Goal: Navigation & Orientation: Find specific page/section

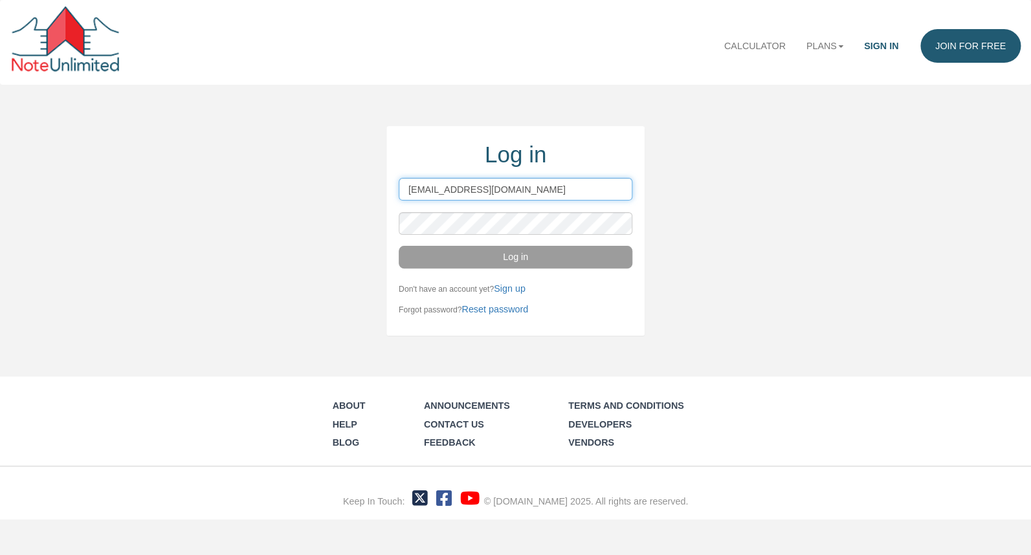
click at [559, 186] on input "[EMAIL_ADDRESS][DOMAIN_NAME]" at bounding box center [516, 189] width 234 height 23
type input "w"
type input "[PERSON_NAME][EMAIL_ADDRESS][DOMAIN_NAME]"
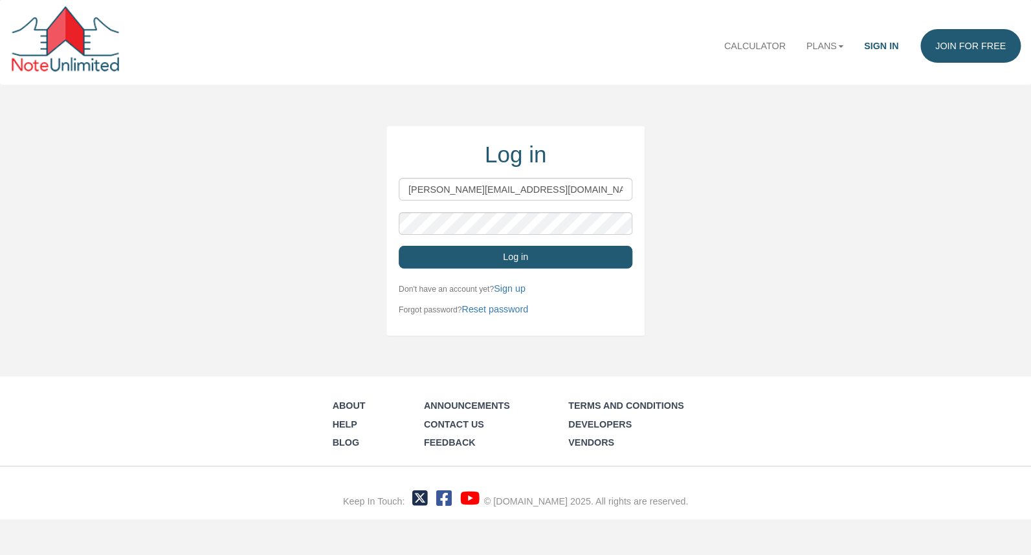
click at [588, 260] on button "Log in" at bounding box center [516, 257] width 234 height 23
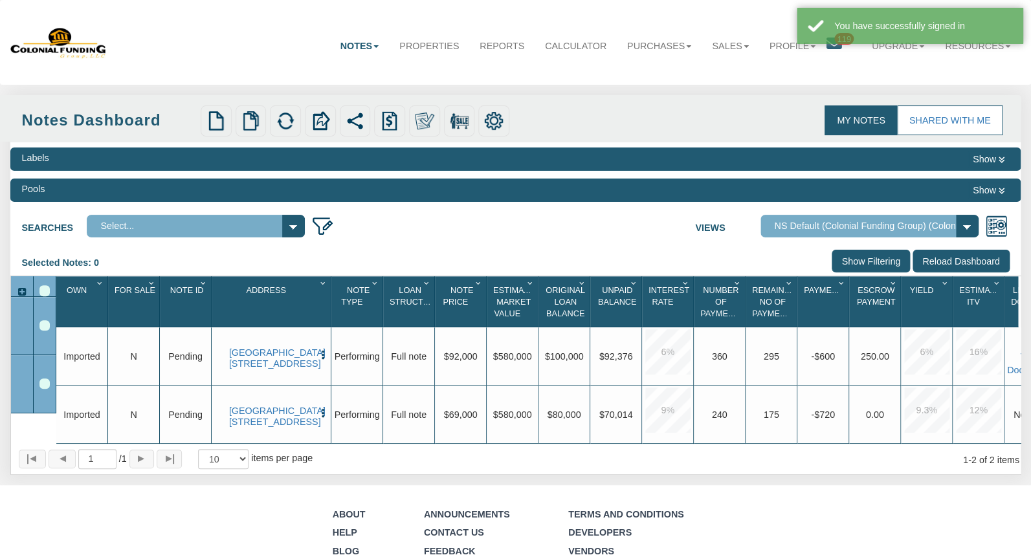
select select "316"
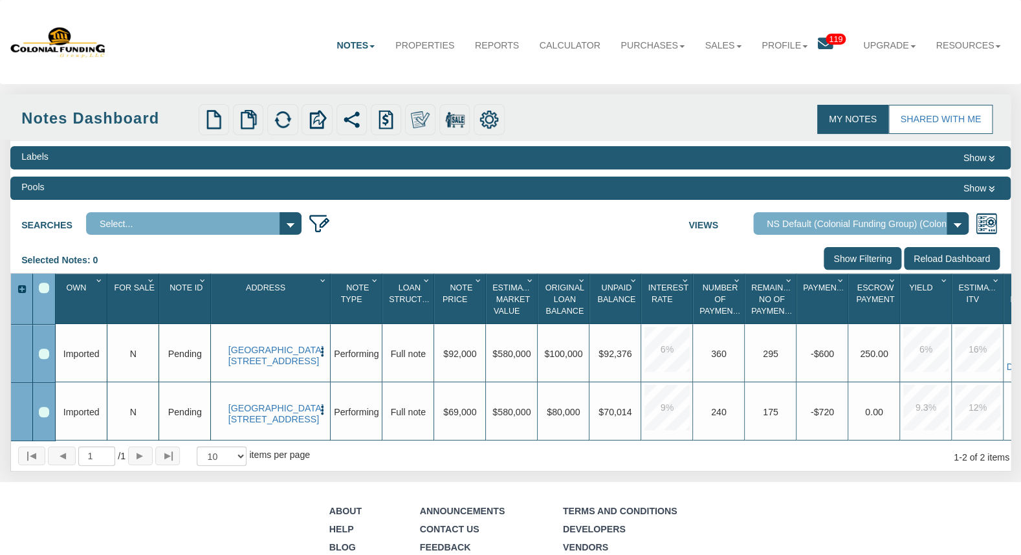
click at [821, 46] on icon at bounding box center [826, 44] width 16 height 16
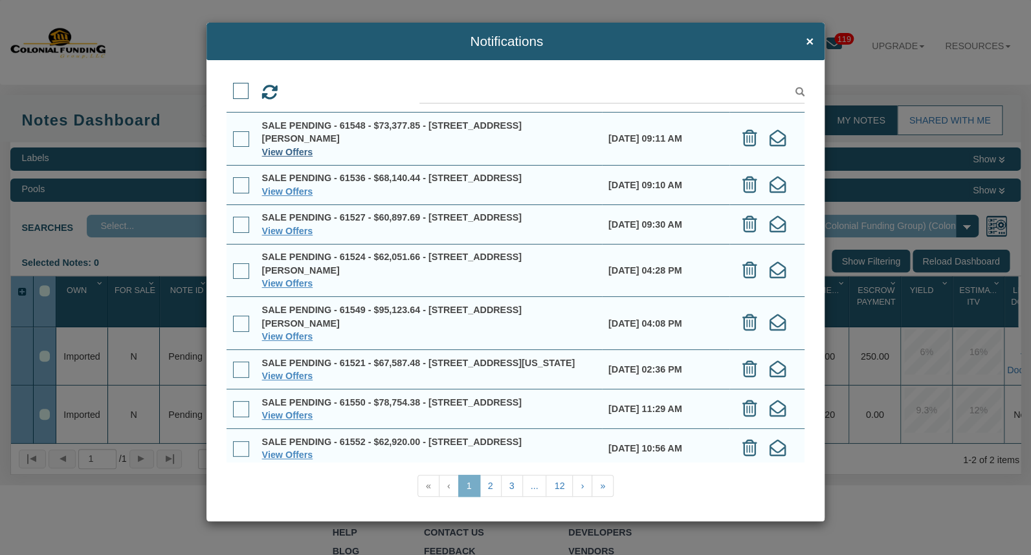
drag, startPoint x: 302, startPoint y: 151, endPoint x: 376, endPoint y: 152, distance: 74.4
click at [302, 151] on link "View Offers" at bounding box center [287, 152] width 51 height 10
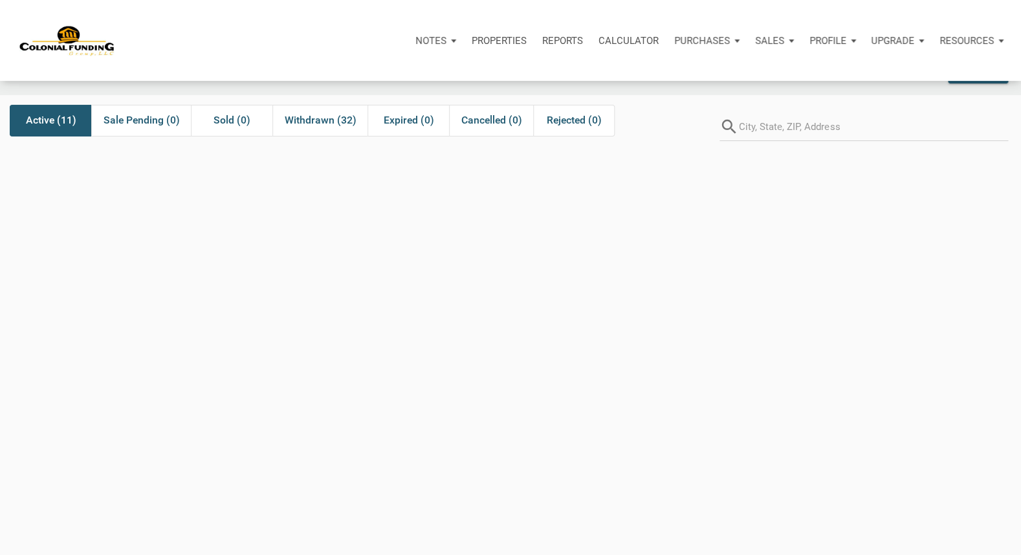
scroll to position [31, 0]
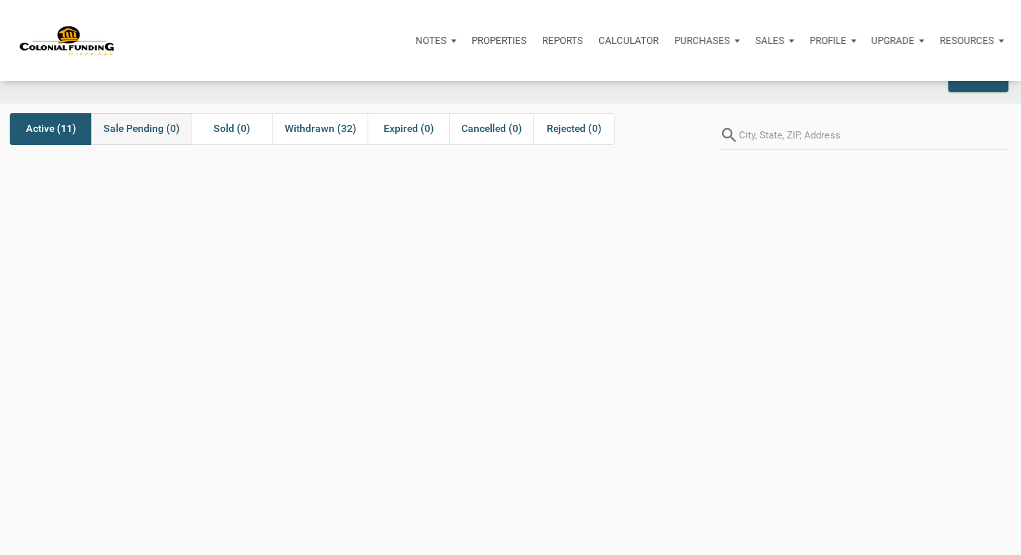
click at [140, 138] on div "Sale Pending (0)" at bounding box center [141, 129] width 100 height 32
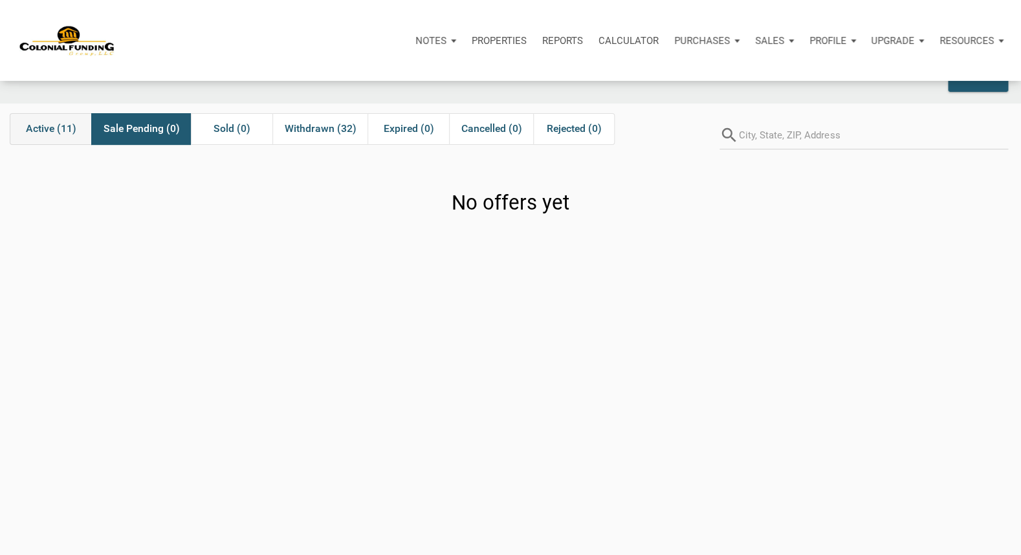
click at [65, 129] on span "Active (11)" at bounding box center [51, 129] width 50 height 16
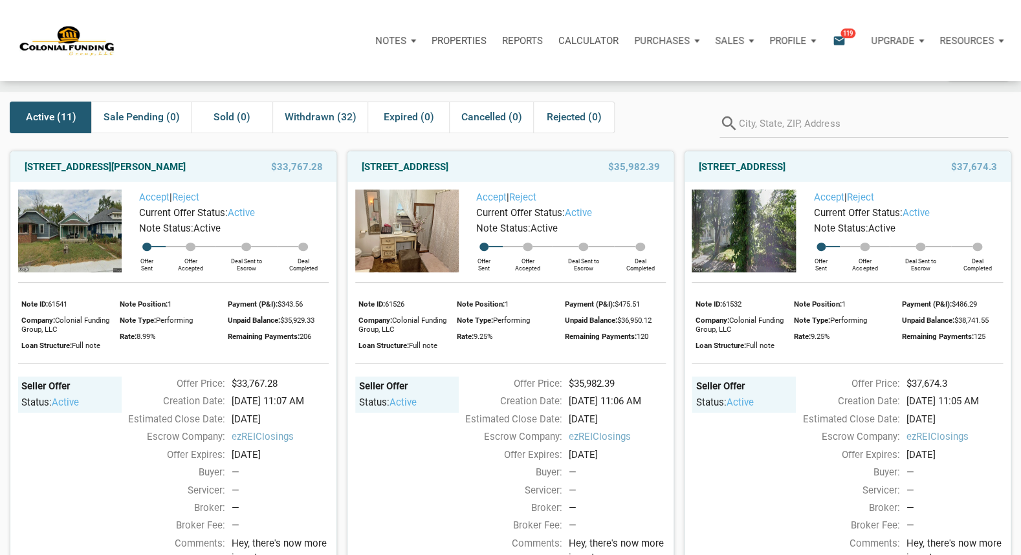
scroll to position [10, 0]
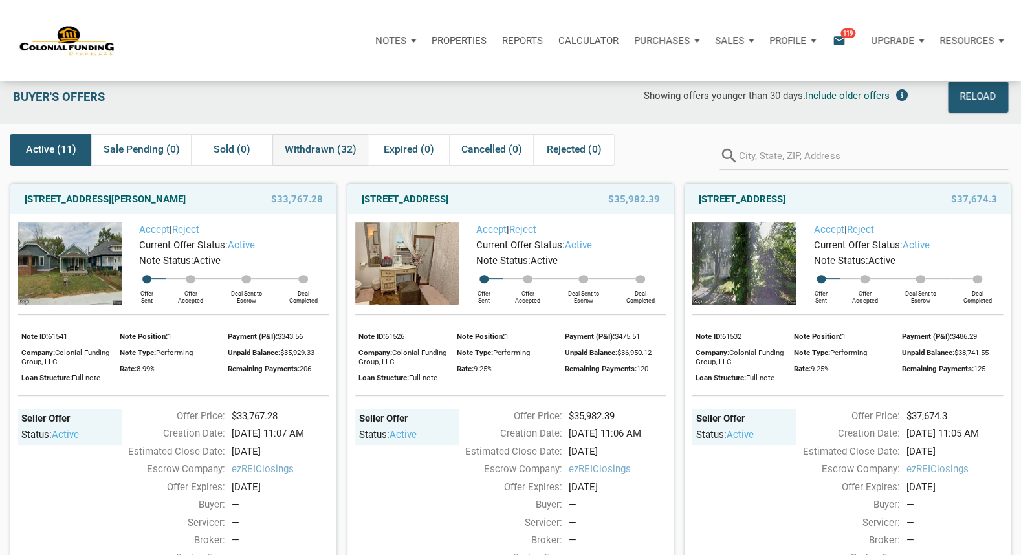
click at [331, 149] on span "Withdrawn (32)" at bounding box center [321, 150] width 72 height 16
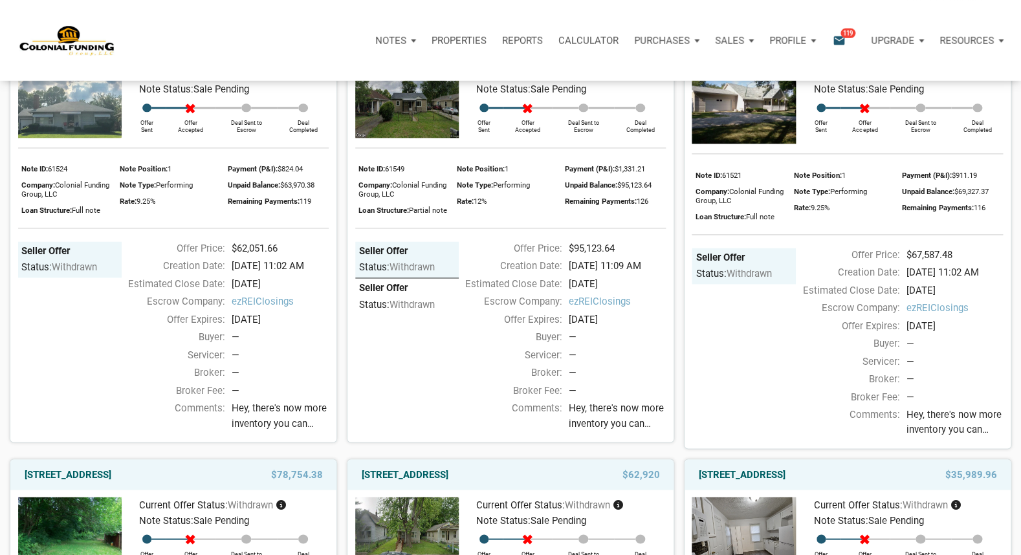
scroll to position [636, 0]
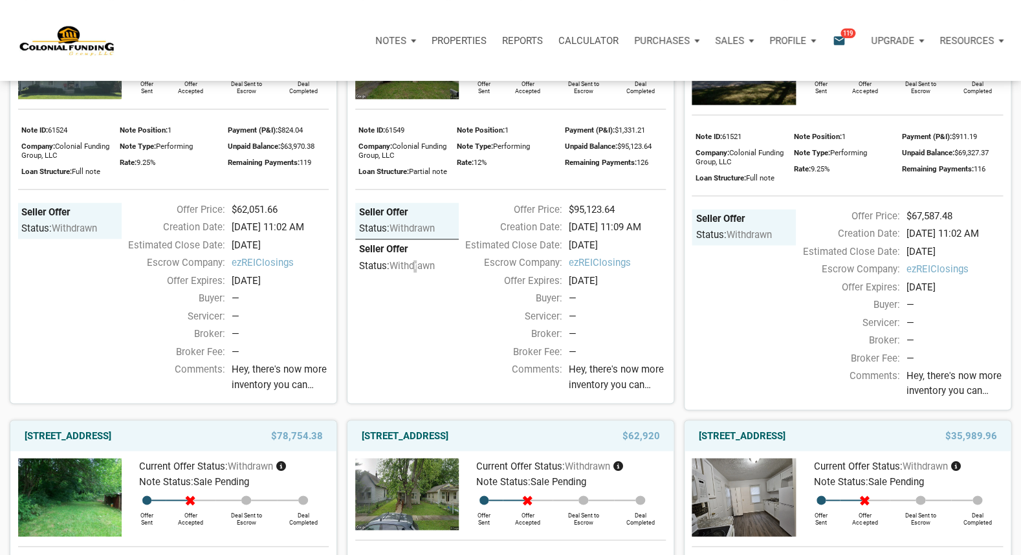
click at [419, 272] on span "withdrawn" at bounding box center [411, 266] width 45 height 12
click at [470, 324] on div "Servicer:" at bounding box center [507, 316] width 110 height 14
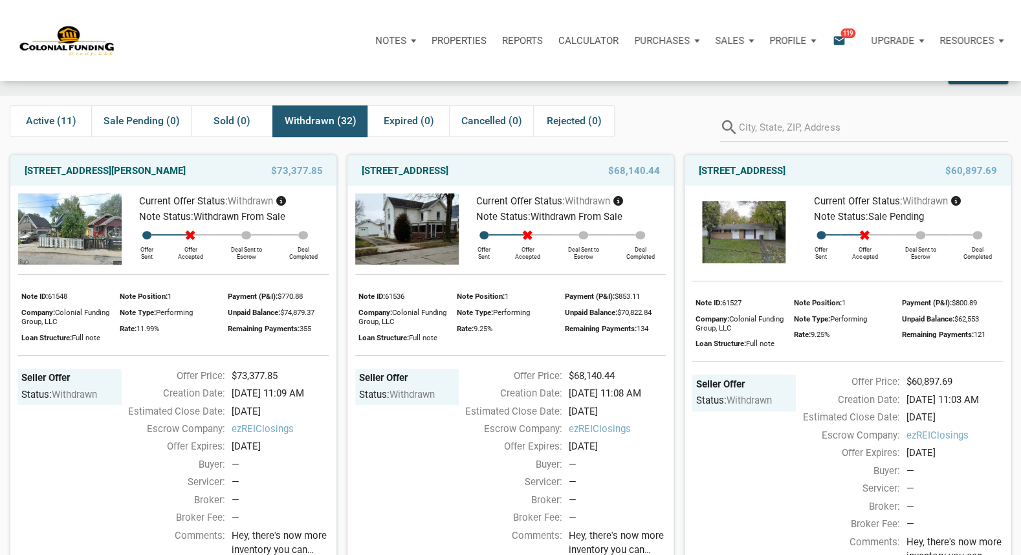
scroll to position [15, 0]
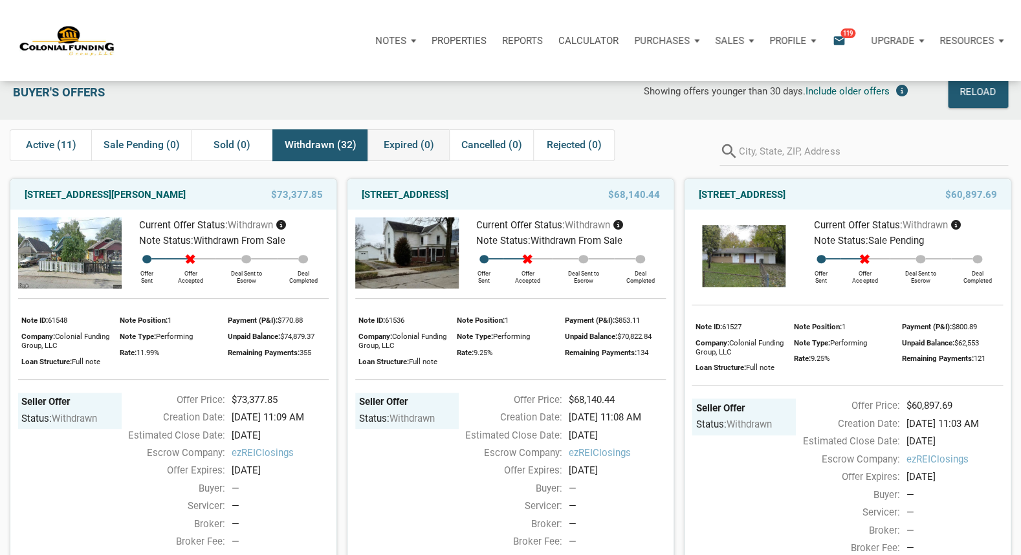
click at [416, 140] on span "Expired (0)" at bounding box center [408, 145] width 50 height 16
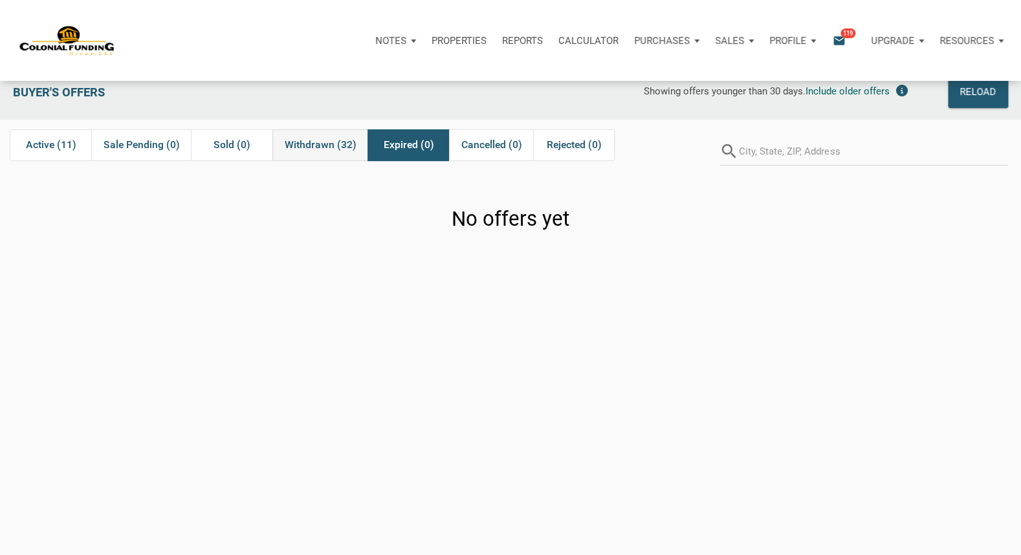
click at [338, 144] on span "Withdrawn (32)" at bounding box center [321, 145] width 72 height 16
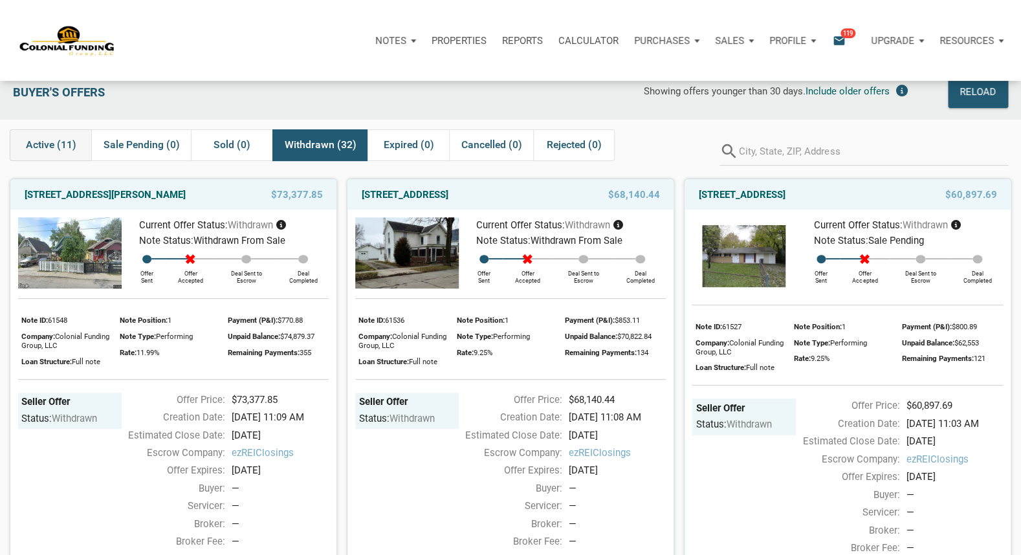
click at [58, 150] on span "Active (11)" at bounding box center [51, 145] width 50 height 16
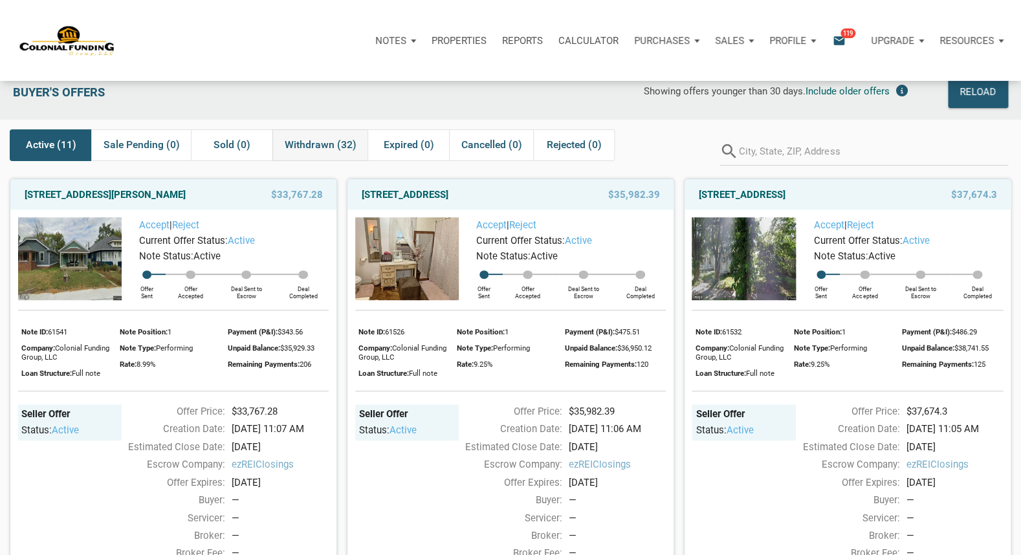
click at [340, 151] on span "Withdrawn (32)" at bounding box center [321, 145] width 72 height 16
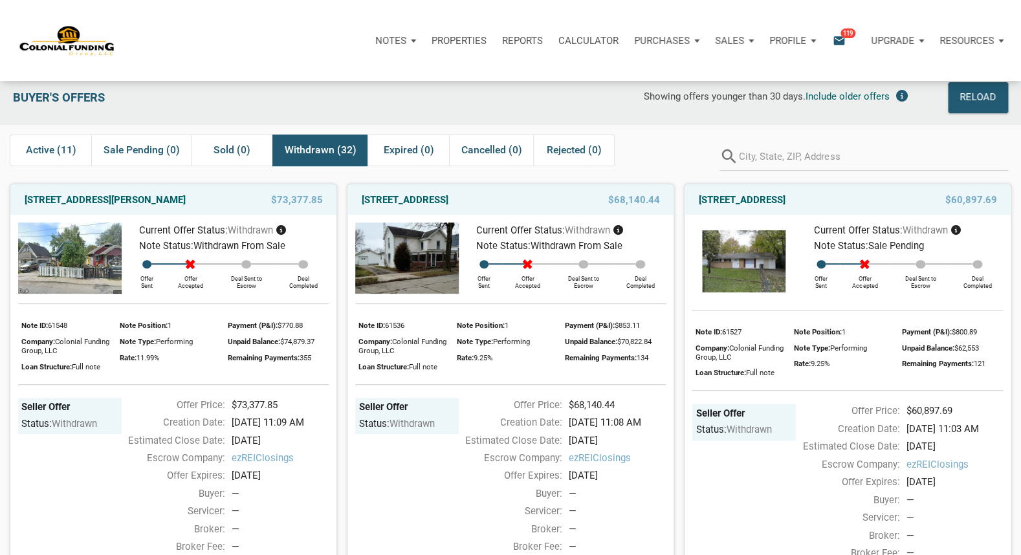
scroll to position [0, 0]
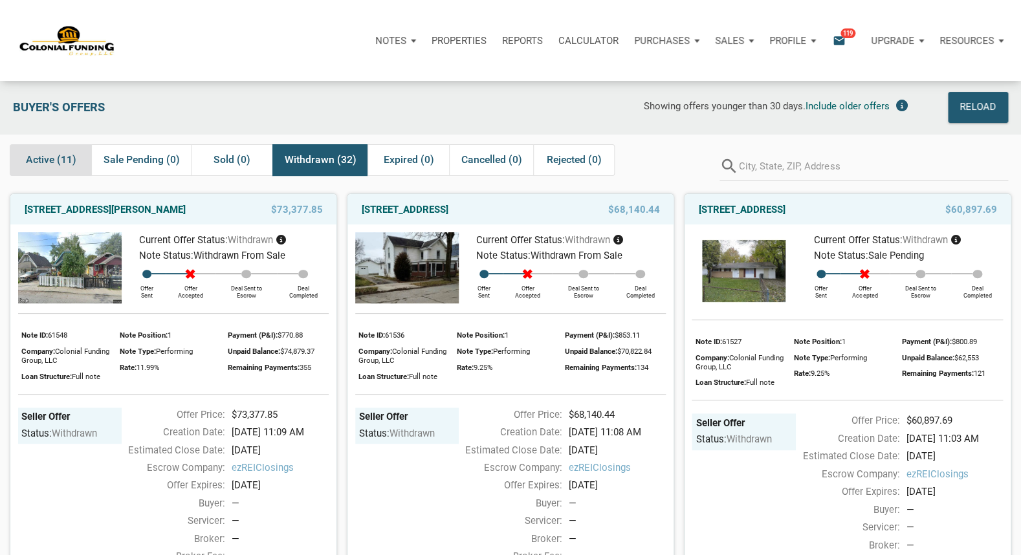
click at [53, 162] on span "Active (11)" at bounding box center [51, 160] width 50 height 16
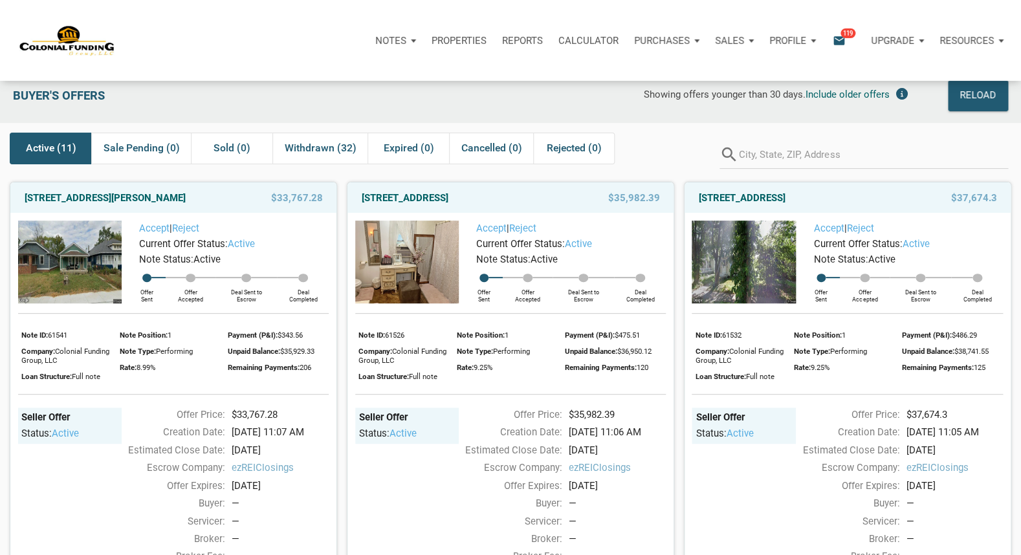
scroll to position [10, 0]
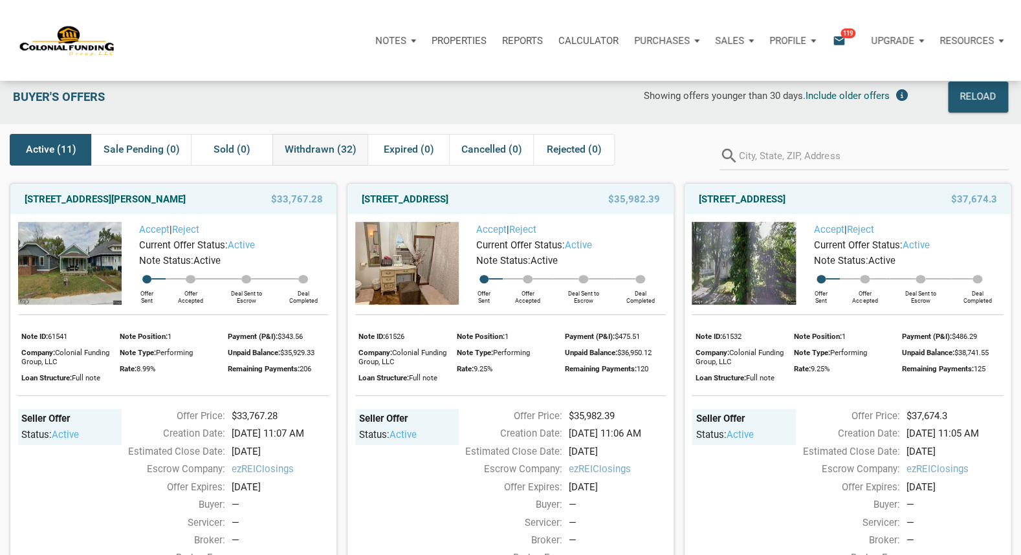
click at [322, 150] on span "Withdrawn (32)" at bounding box center [321, 150] width 72 height 16
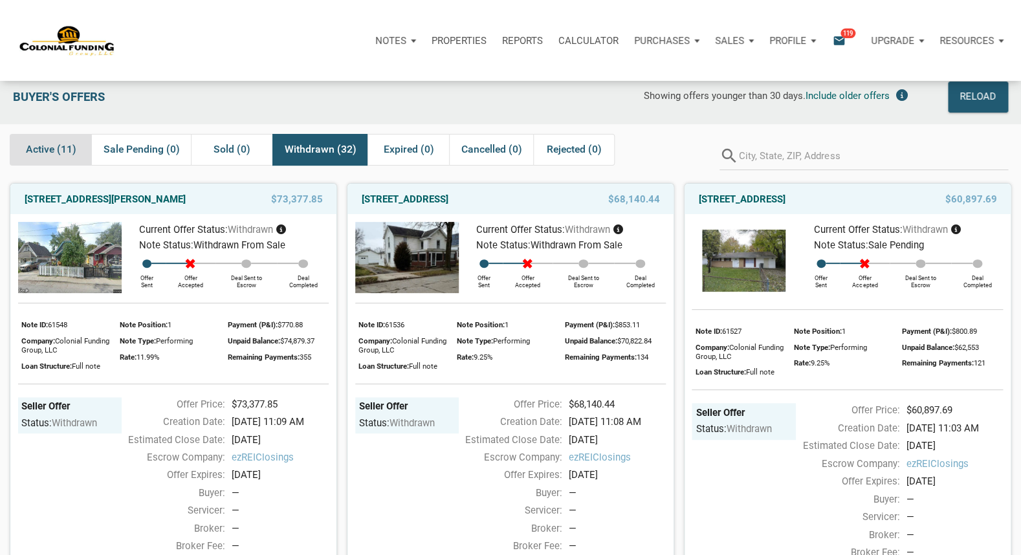
drag, startPoint x: 50, startPoint y: 147, endPoint x: 94, endPoint y: 162, distance: 47.1
click at [50, 146] on span "Active (11)" at bounding box center [51, 150] width 50 height 16
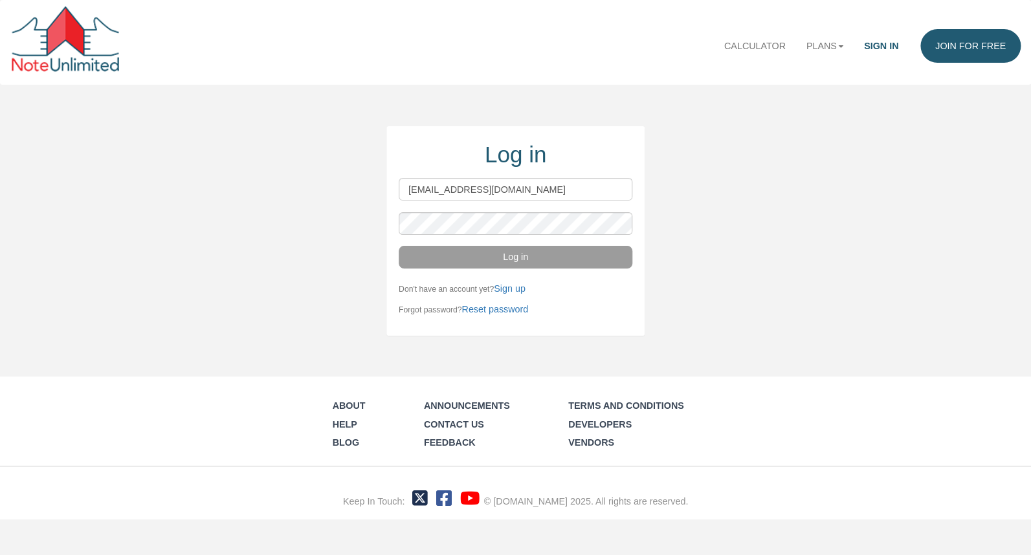
type input "wdproperties72@gmail.com"
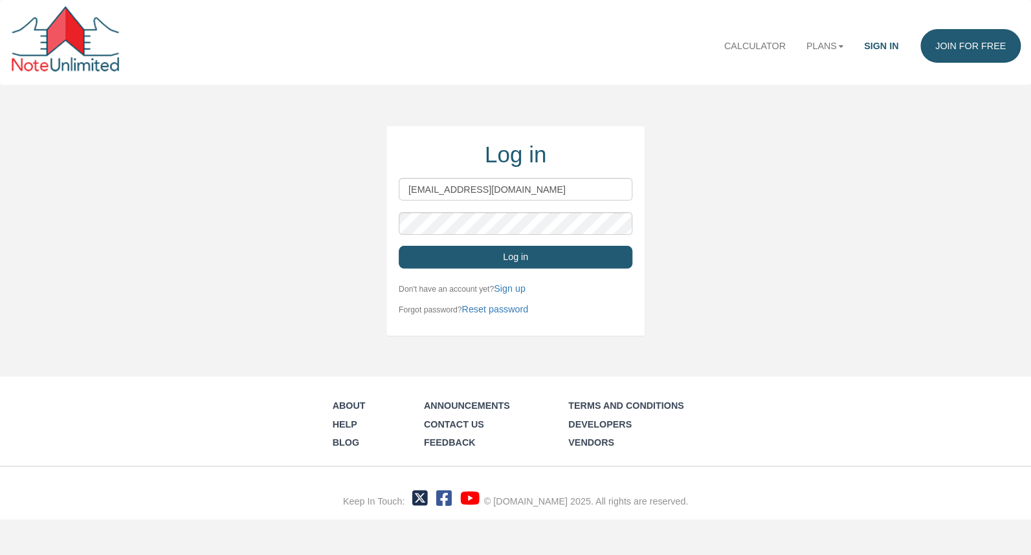
click at [588, 252] on button "Log in" at bounding box center [516, 257] width 234 height 23
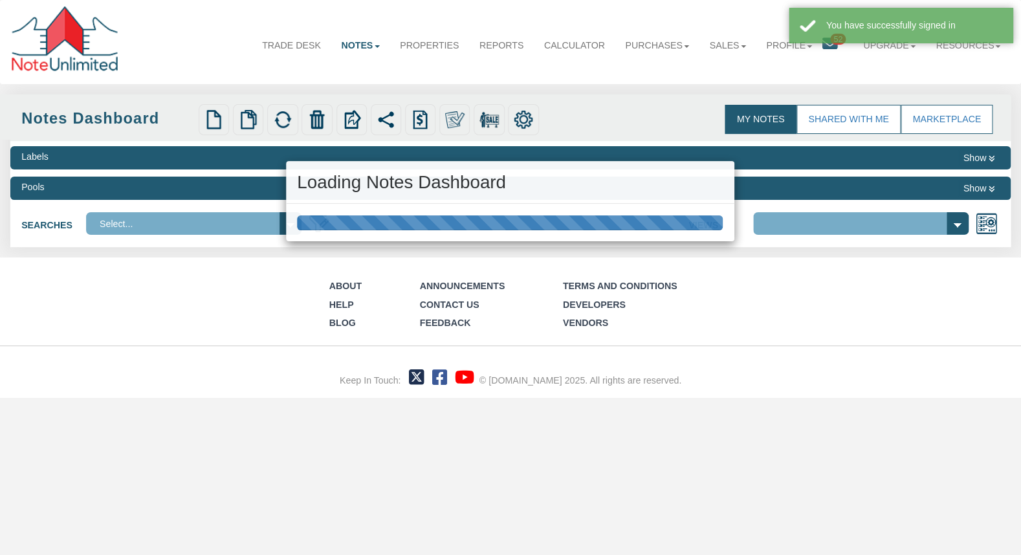
select select "3"
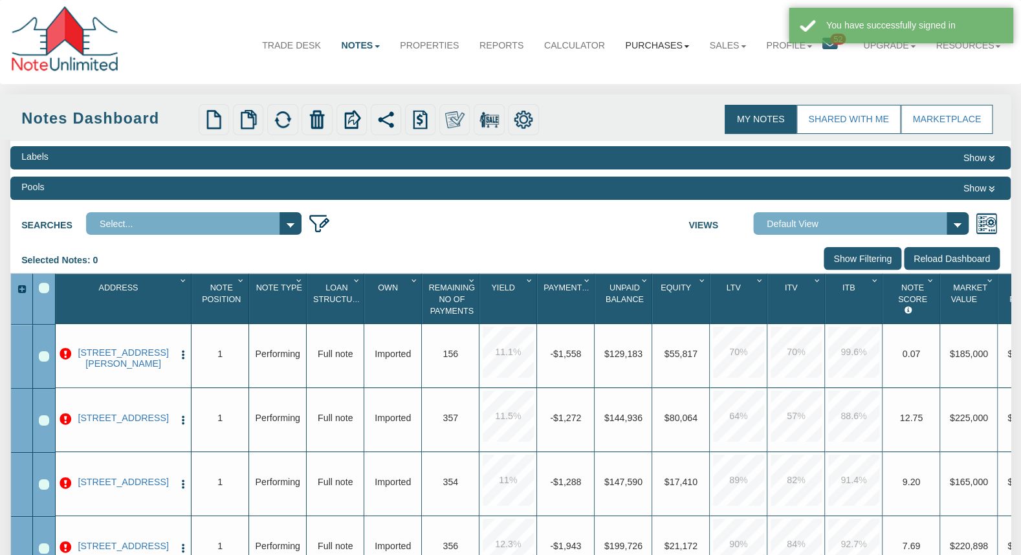
click at [651, 47] on link "Purchases" at bounding box center [657, 46] width 84 height 34
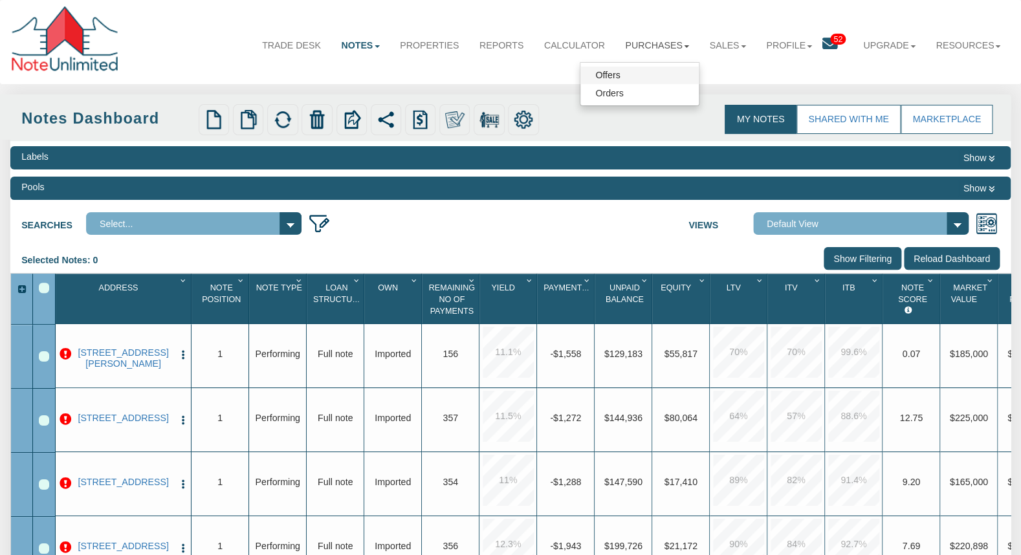
click at [625, 74] on link "Offers" at bounding box center [640, 75] width 118 height 17
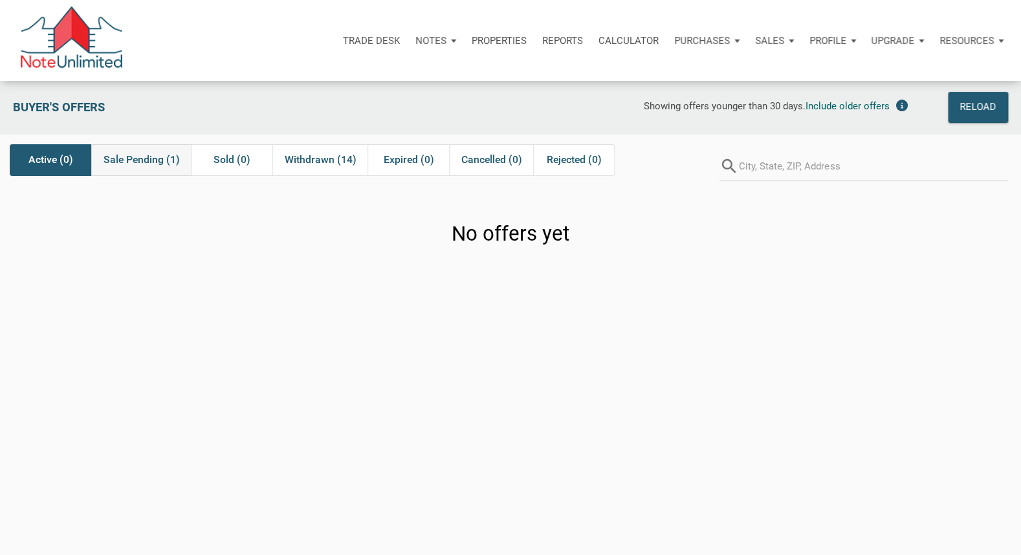
click at [131, 163] on span "Sale Pending (1)" at bounding box center [142, 160] width 76 height 16
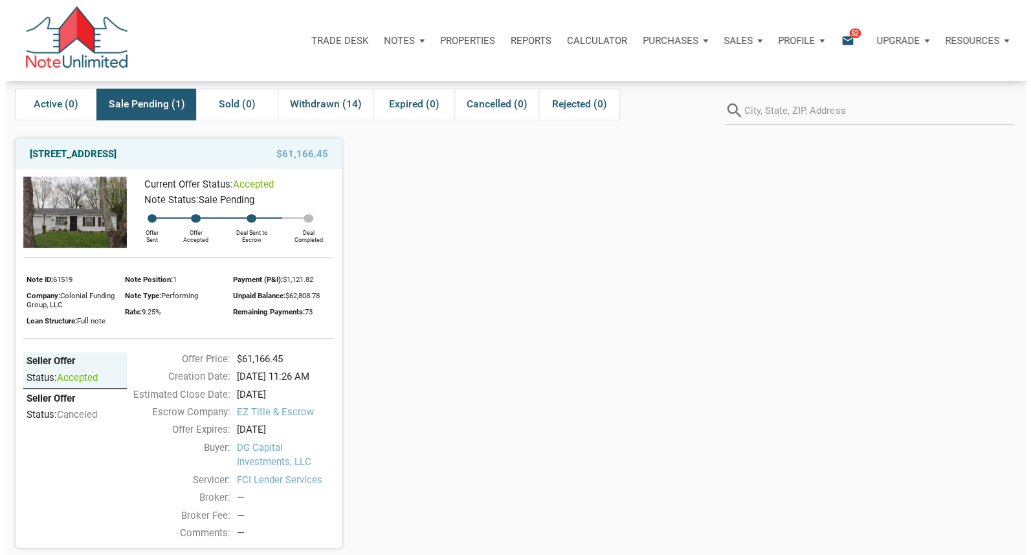
scroll to position [62, 0]
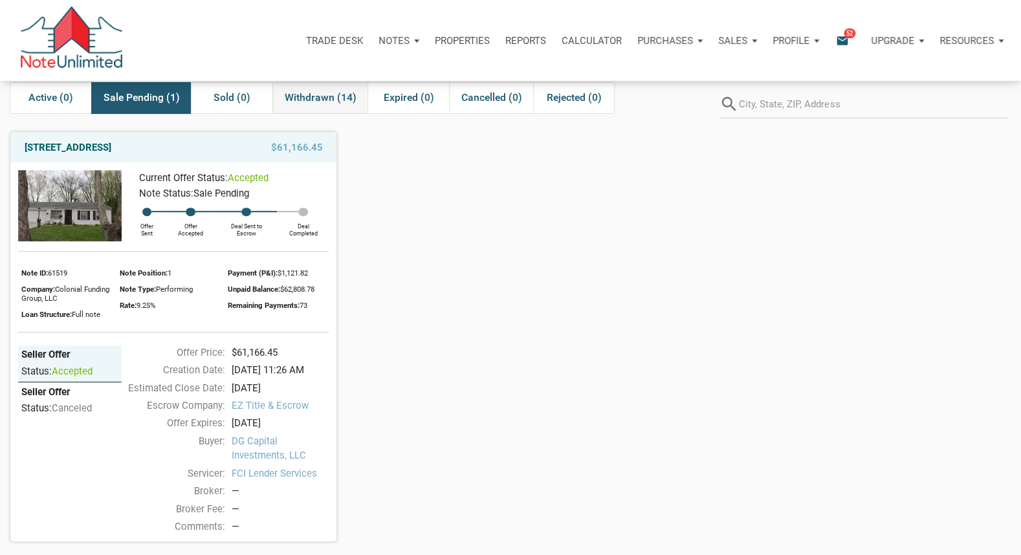
click at [313, 96] on span "Withdrawn (14)" at bounding box center [321, 98] width 72 height 16
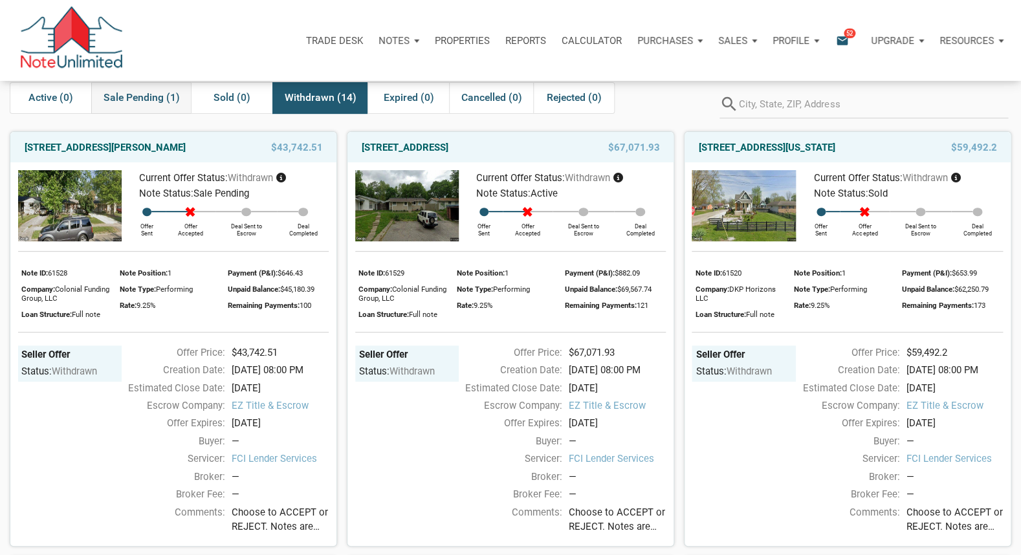
click at [131, 94] on span "Sale Pending (1)" at bounding box center [142, 98] width 76 height 16
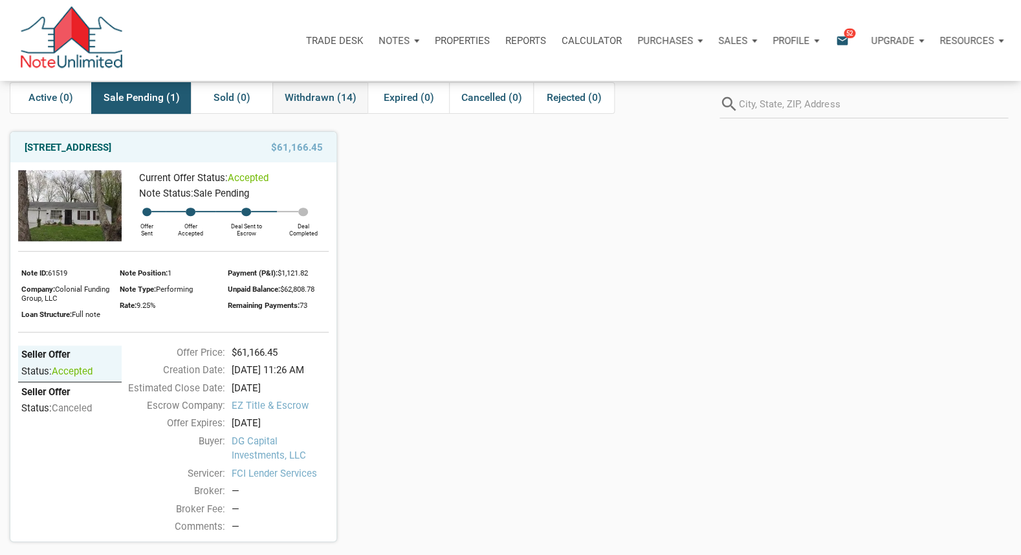
click at [309, 100] on span "Withdrawn (14)" at bounding box center [321, 98] width 72 height 16
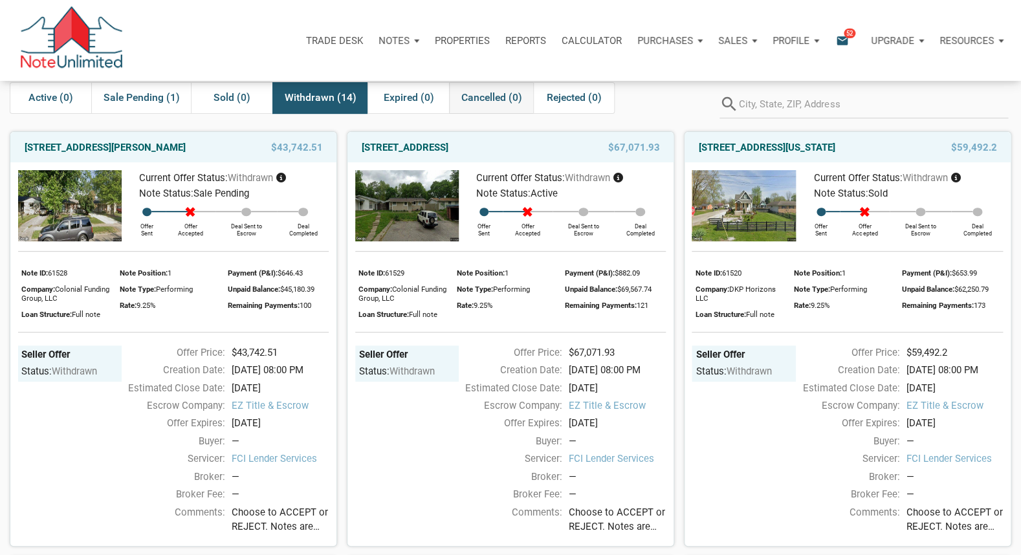
click at [514, 98] on span "Cancelled (0)" at bounding box center [491, 98] width 61 height 16
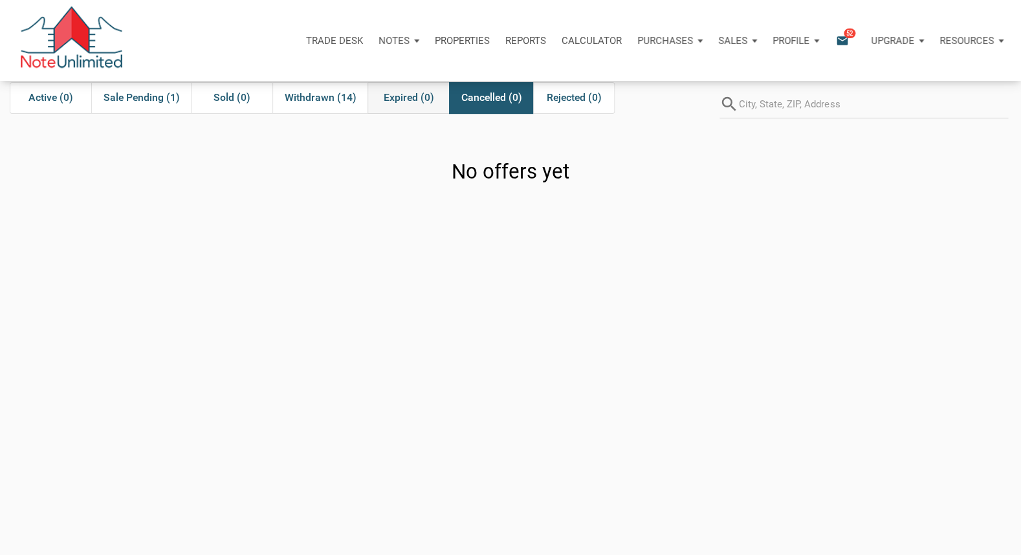
click at [405, 96] on span "Expired (0)" at bounding box center [408, 98] width 50 height 16
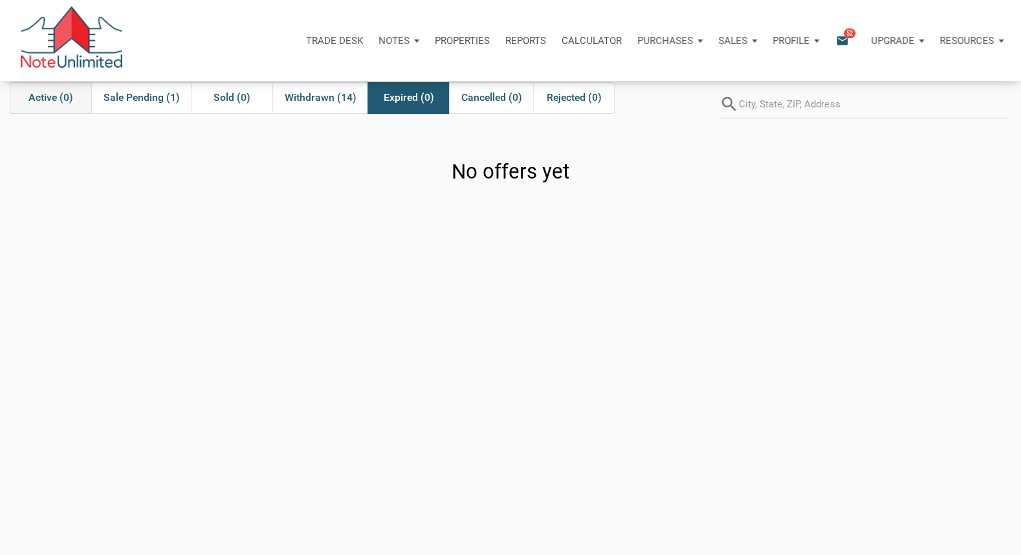
click at [74, 96] on div "Active (0)" at bounding box center [51, 98] width 82 height 32
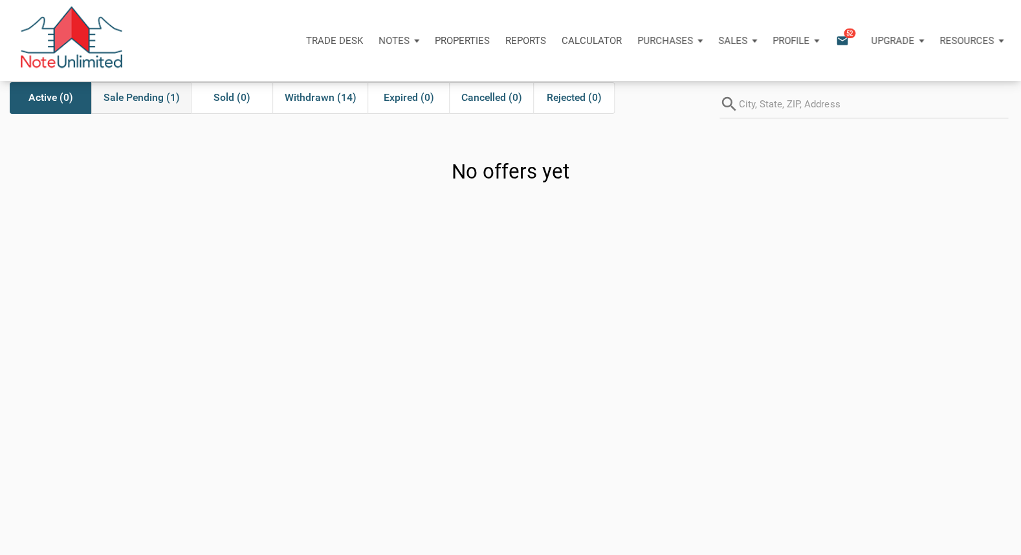
click at [155, 102] on span "Sale Pending (1)" at bounding box center [142, 98] width 76 height 16
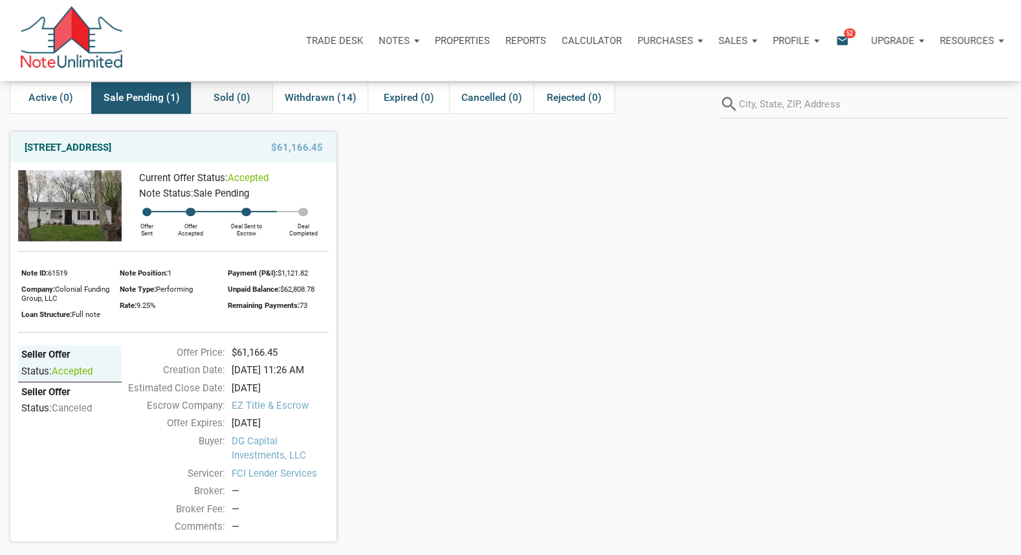
click at [254, 94] on div "Sold (0)" at bounding box center [232, 98] width 82 height 32
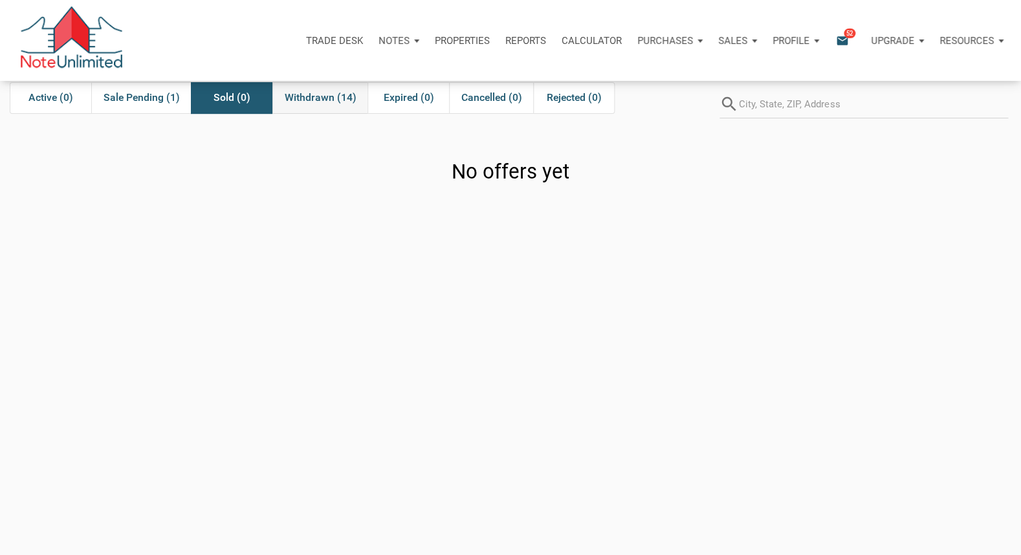
click at [326, 94] on span "Withdrawn (14)" at bounding box center [321, 98] width 72 height 16
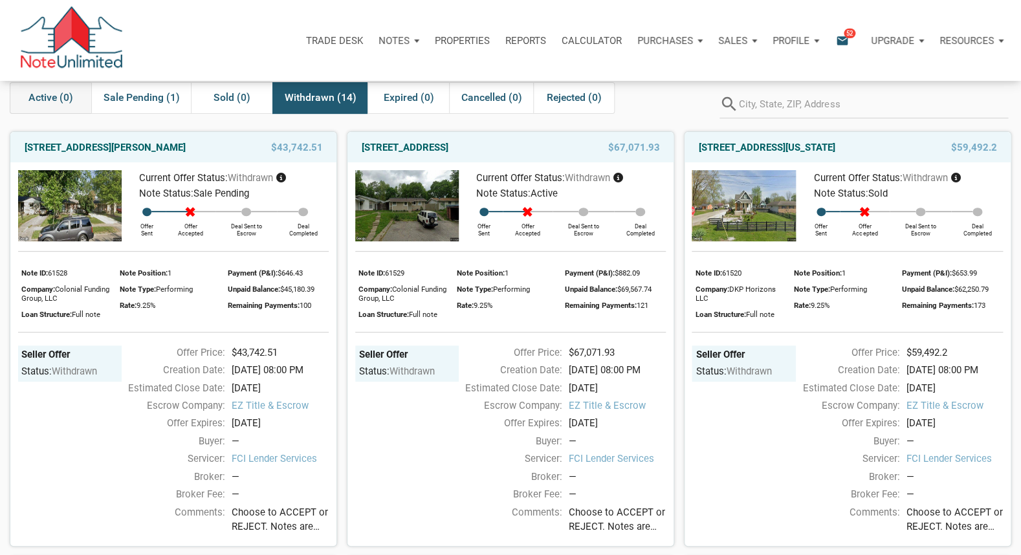
click at [73, 98] on span "Active (0)" at bounding box center [50, 98] width 45 height 16
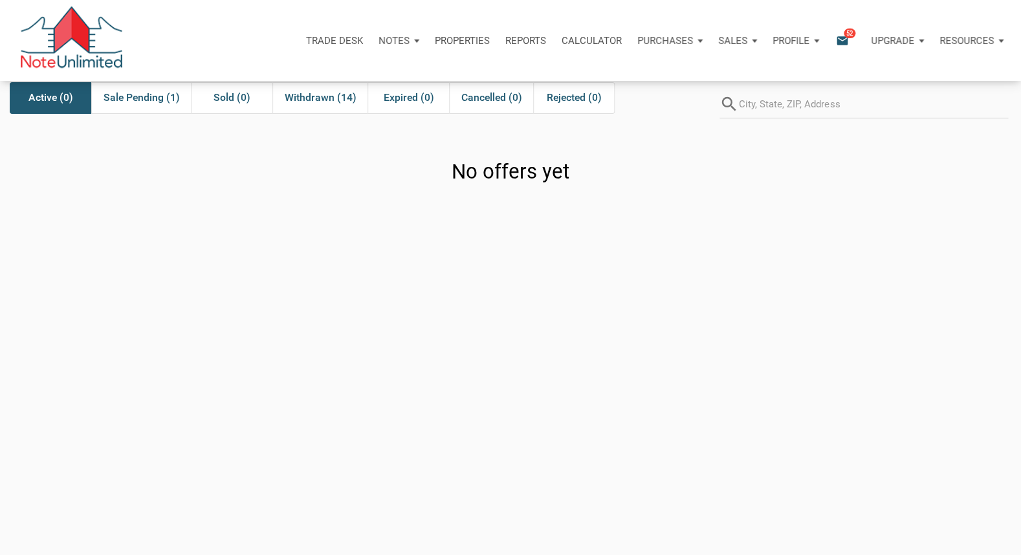
click at [333, 40] on p "Trade Desk" at bounding box center [334, 41] width 57 height 12
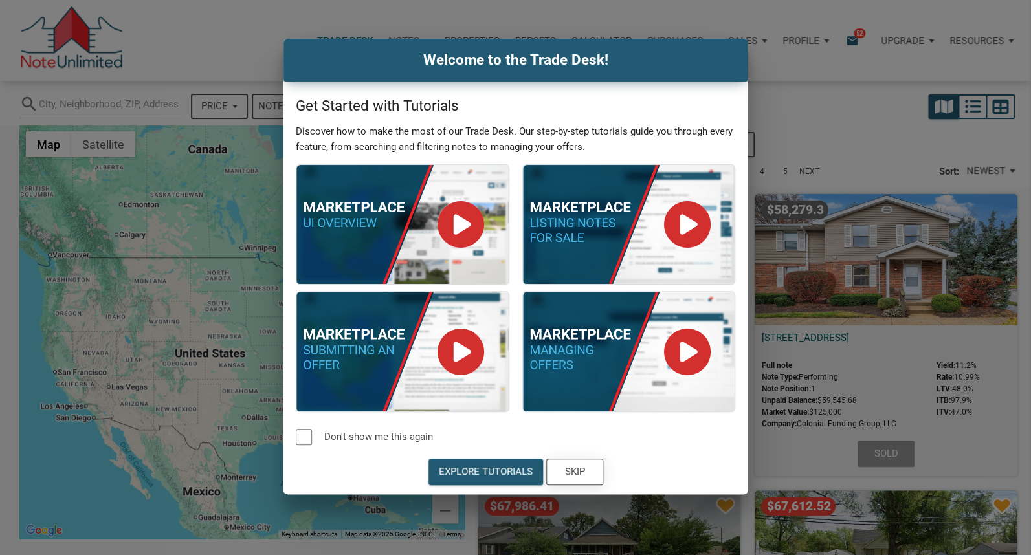
click at [577, 472] on div "Skip" at bounding box center [574, 472] width 20 height 15
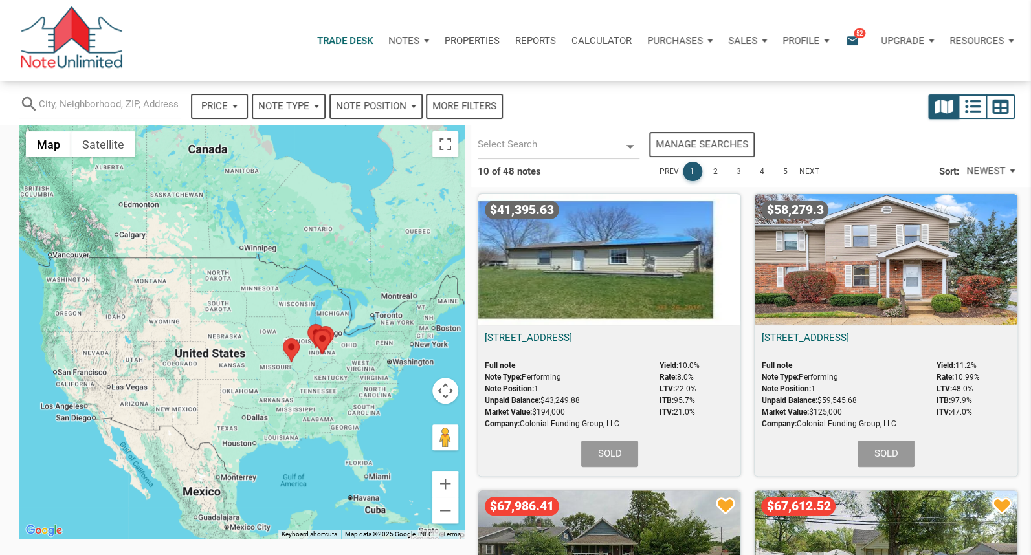
select select
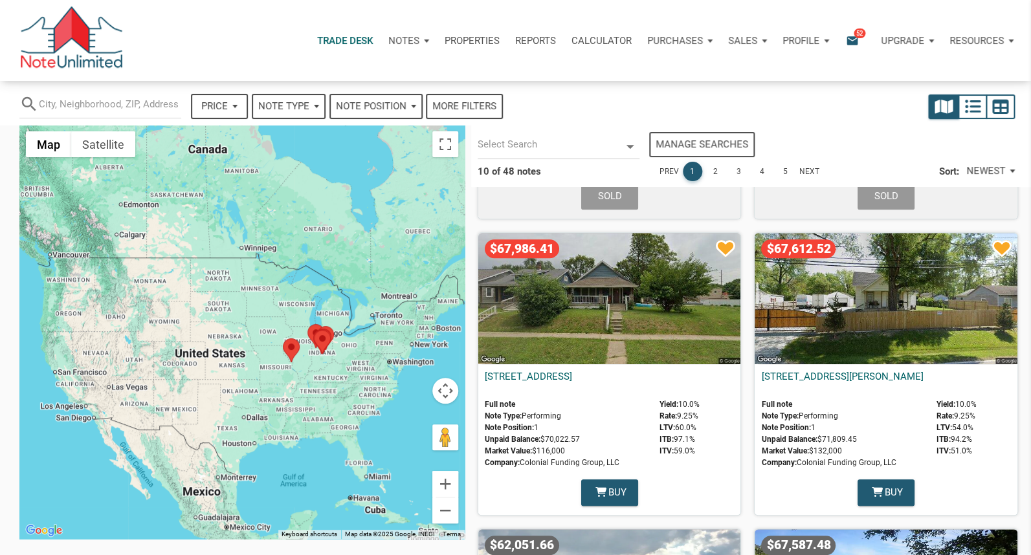
scroll to position [258, 0]
click at [629, 319] on div "$67,986.41" at bounding box center [609, 297] width 263 height 131
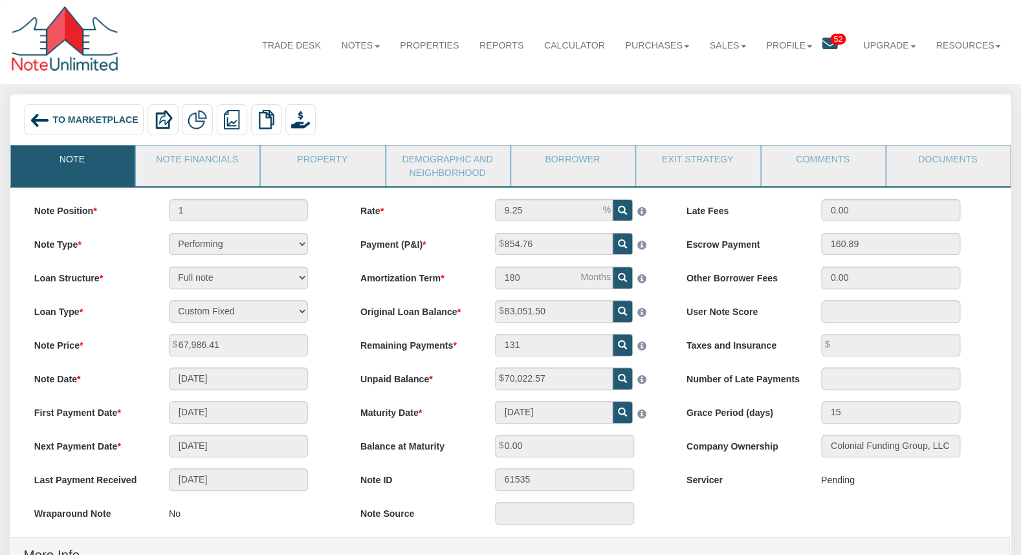
click at [72, 113] on div "To Marketplace" at bounding box center [84, 119] width 120 height 30
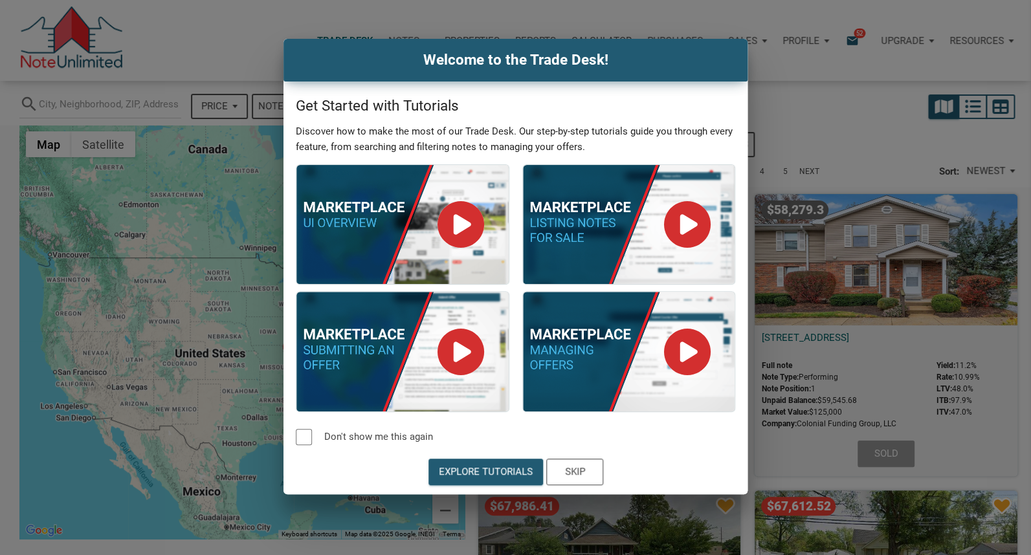
select select
click at [585, 471] on div "Skip" at bounding box center [575, 472] width 56 height 25
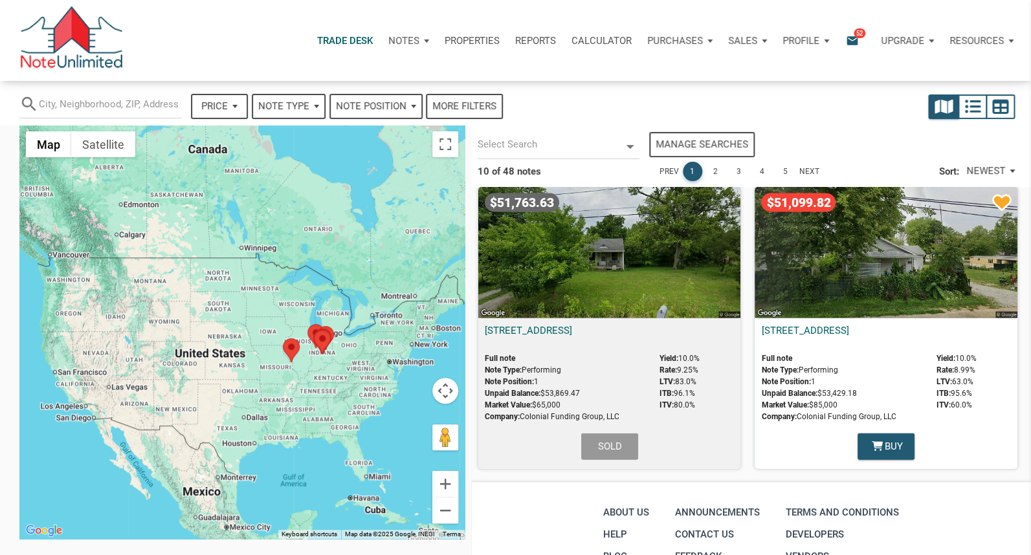
scroll to position [1217, 0]
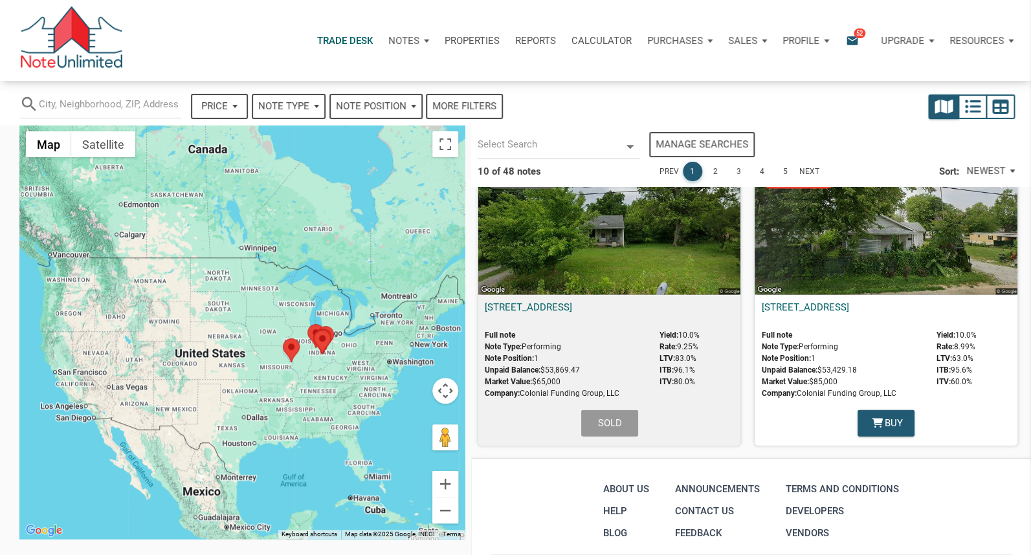
click at [808, 39] on p "Profile" at bounding box center [801, 41] width 37 height 12
click at [757, 71] on link "Settings" at bounding box center [771, 75] width 123 height 27
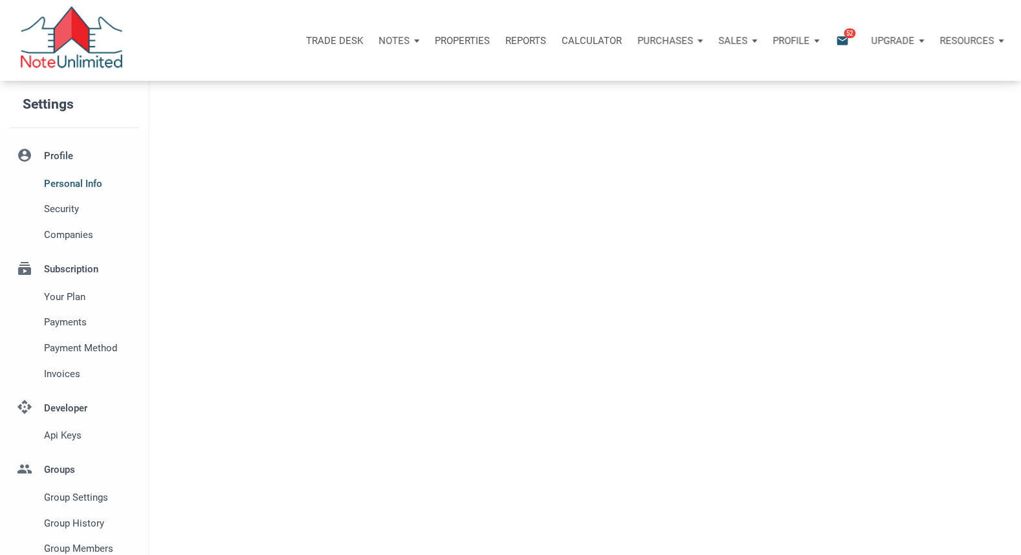
type input "SAGINAW"
select select
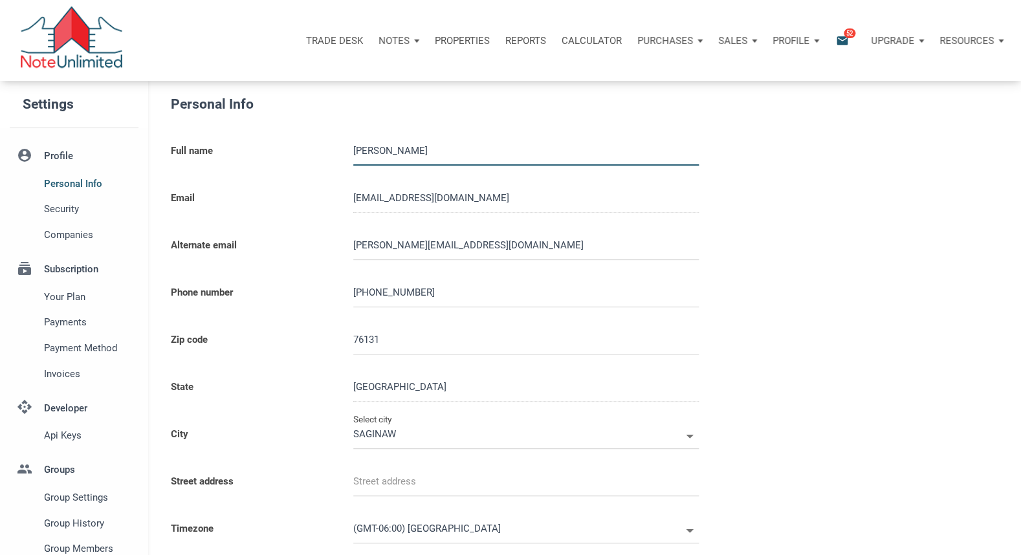
type input "[GEOGRAPHIC_DATA]"
select select
click at [340, 39] on p "Trade Desk" at bounding box center [334, 41] width 57 height 12
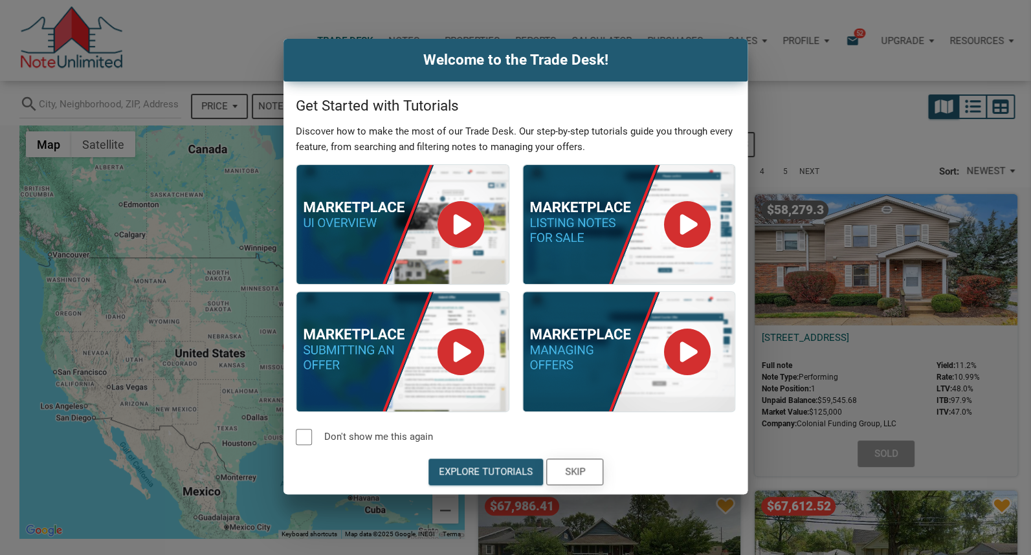
click at [577, 474] on div "Skip" at bounding box center [574, 472] width 20 height 15
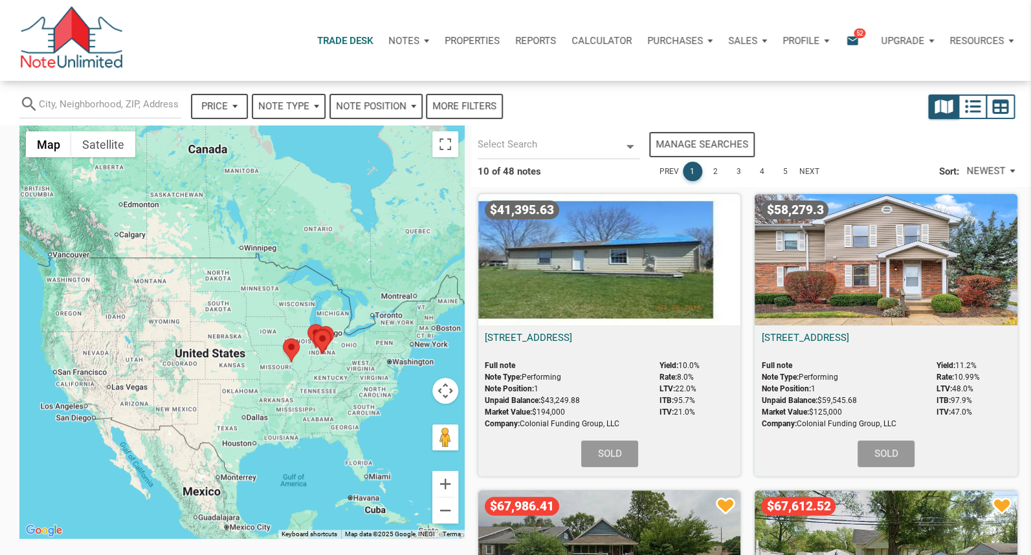
click at [759, 172] on link "4" at bounding box center [762, 171] width 19 height 19
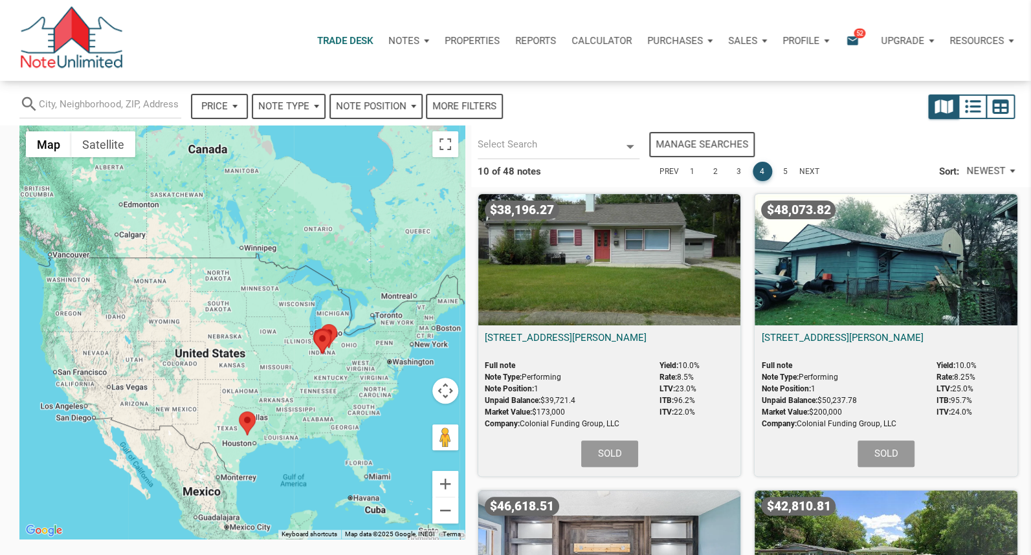
click at [632, 142] on icon at bounding box center [630, 146] width 19 height 19
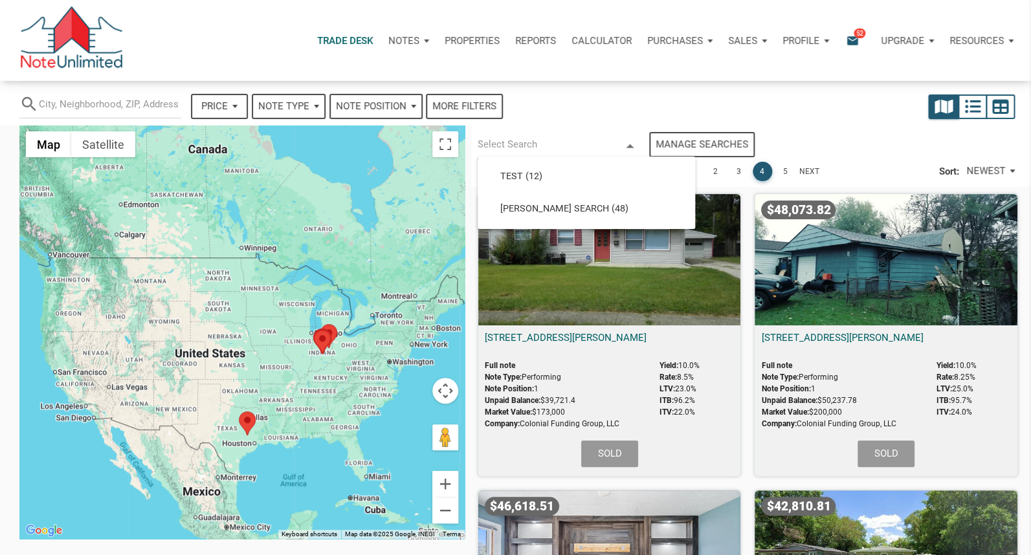
click at [631, 142] on icon at bounding box center [630, 146] width 19 height 19
select select
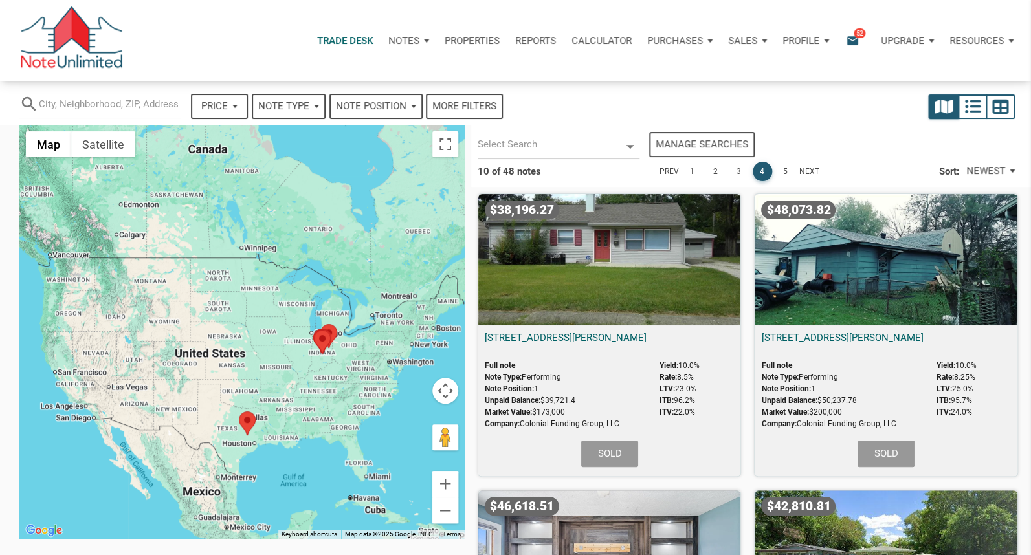
click at [786, 172] on link "5" at bounding box center [785, 171] width 19 height 19
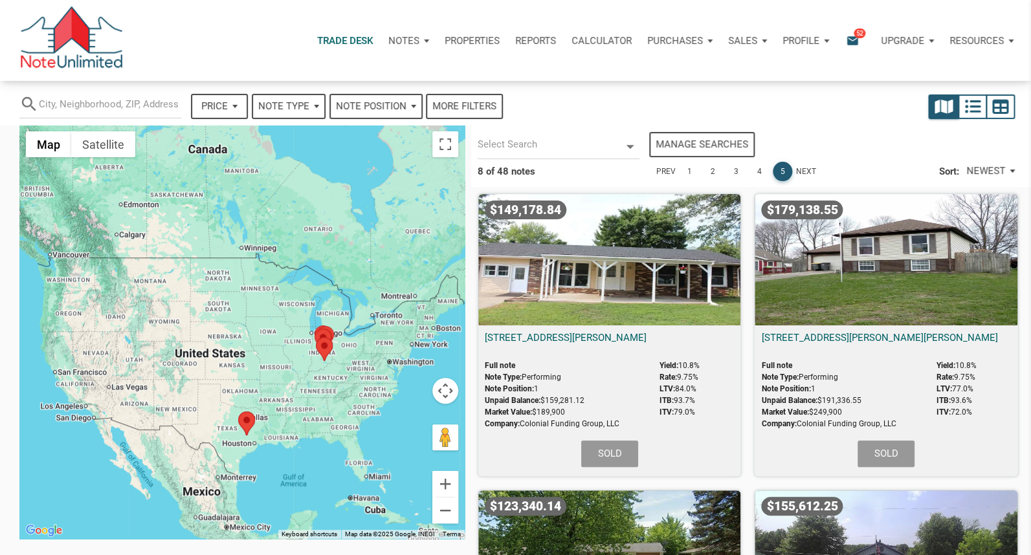
click at [803, 168] on link "Next" at bounding box center [806, 171] width 20 height 19
click at [687, 170] on link "1" at bounding box center [689, 171] width 19 height 19
